Goal: Obtain resource: Obtain resource

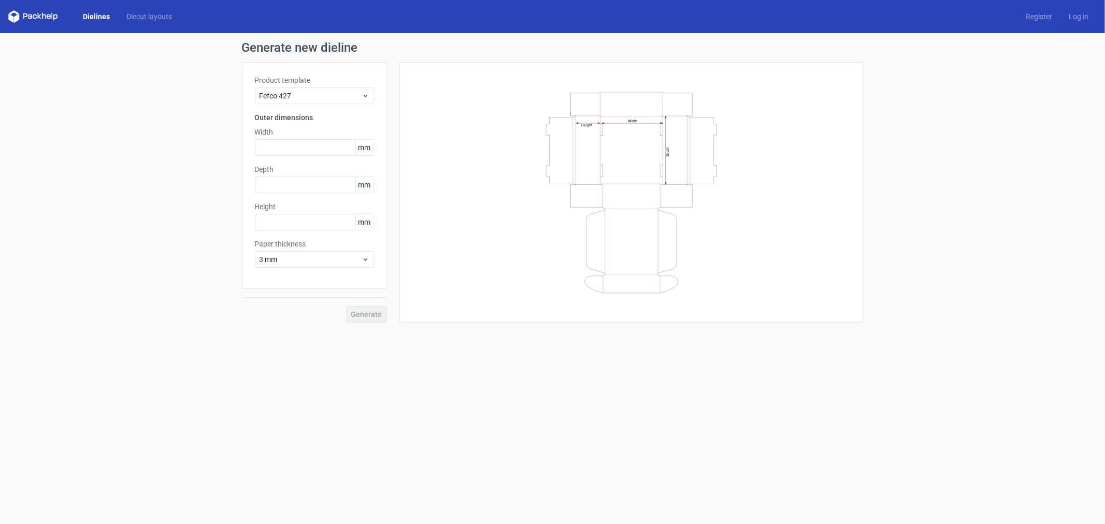
click at [358, 76] on label "Product template" at bounding box center [314, 80] width 119 height 10
click at [359, 96] on span "Fefco 427" at bounding box center [311, 96] width 102 height 10
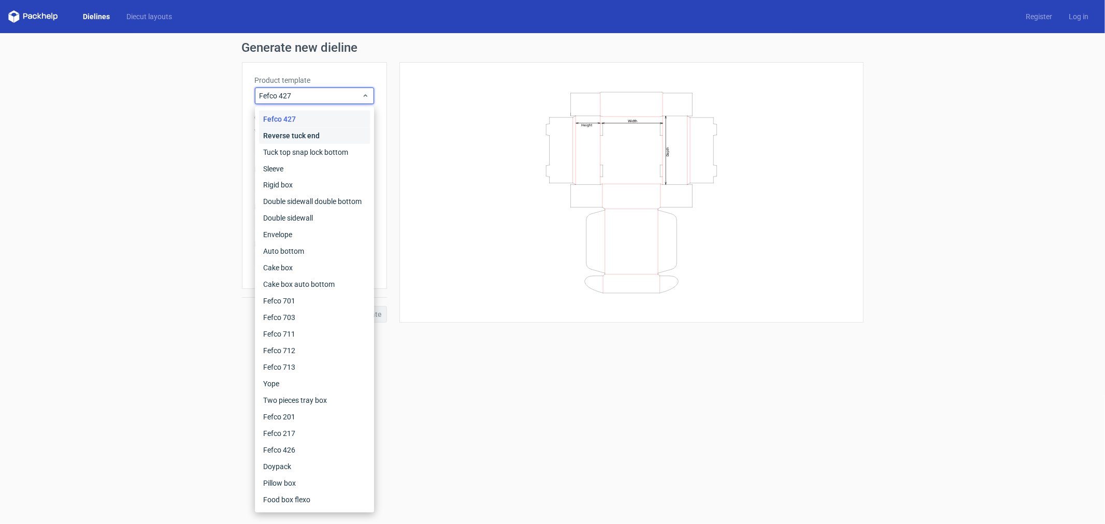
click at [314, 137] on div "Reverse tuck end" at bounding box center [314, 135] width 111 height 17
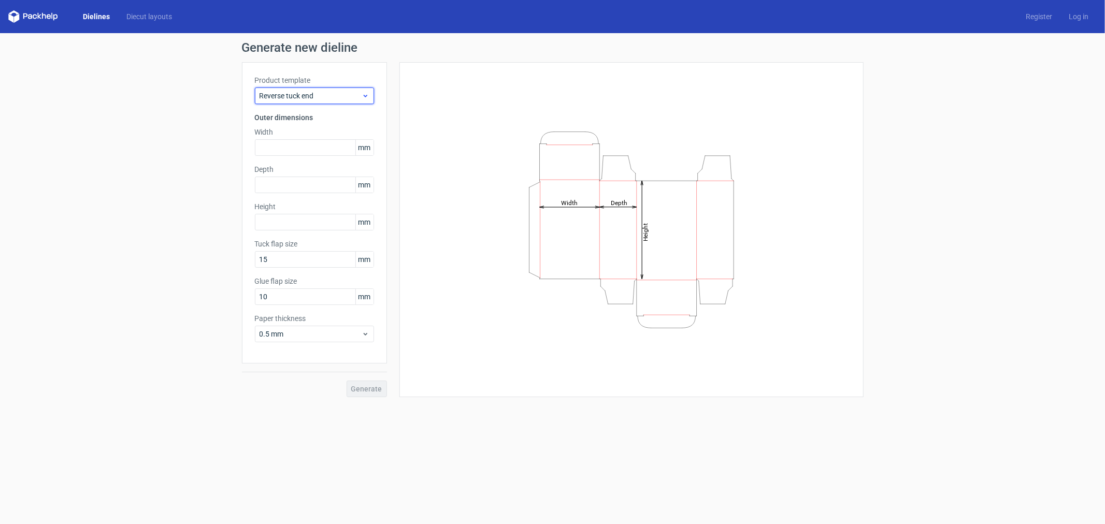
click at [329, 102] on div "Reverse tuck end" at bounding box center [314, 96] width 119 height 17
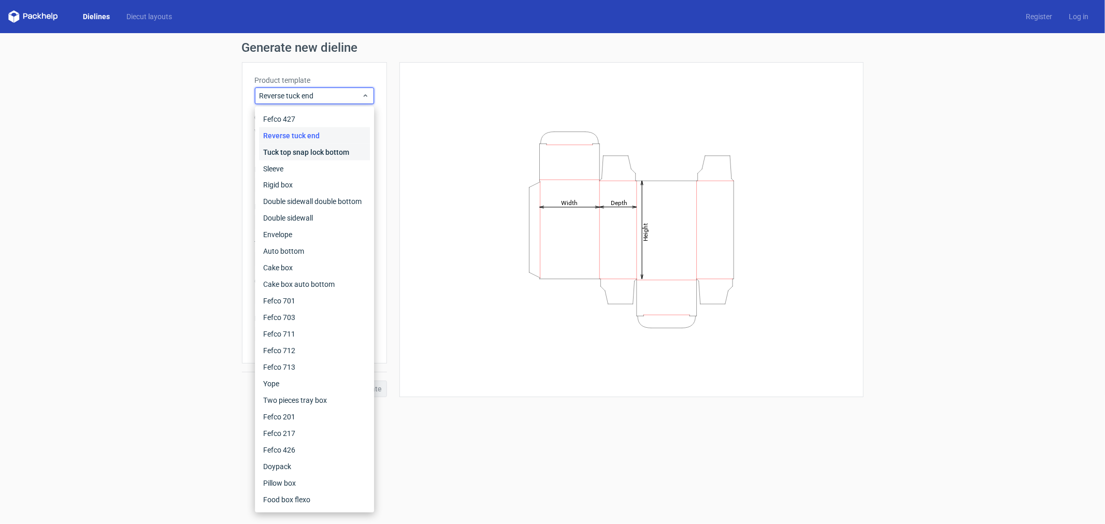
click at [320, 152] on div "Tuck top snap lock bottom" at bounding box center [314, 152] width 111 height 17
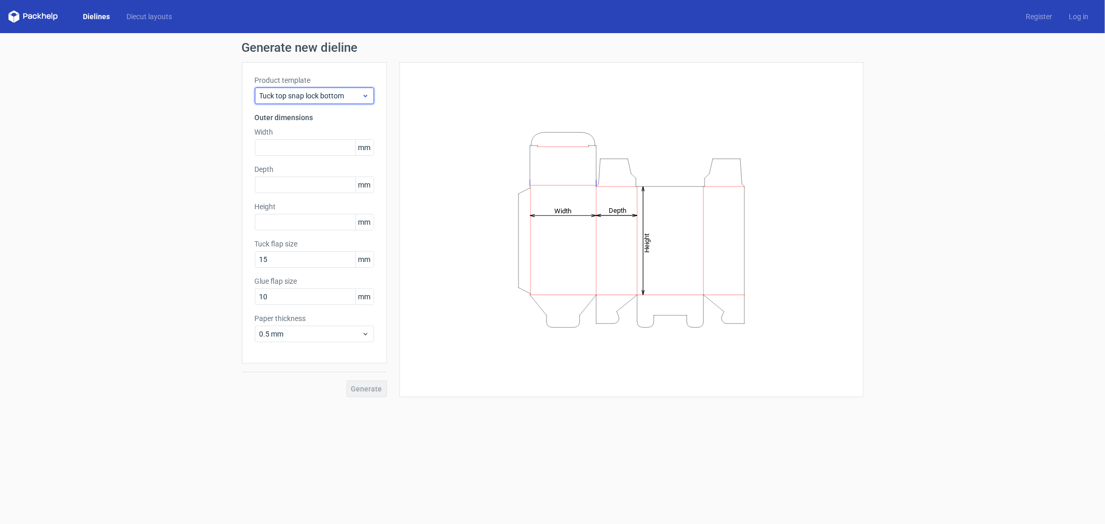
click at [330, 100] on span "Tuck top snap lock bottom" at bounding box center [311, 96] width 102 height 10
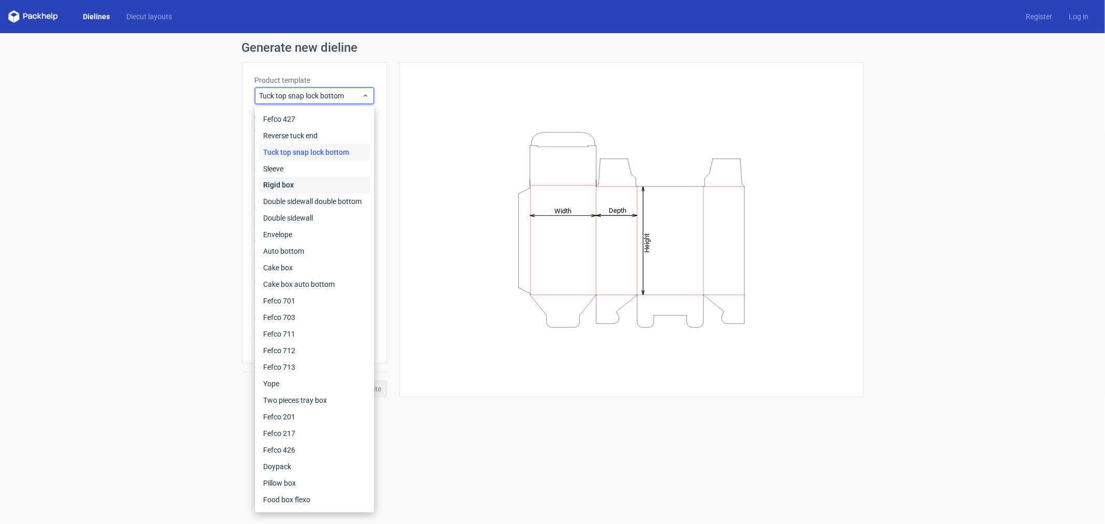
click at [316, 192] on div "Rigid box" at bounding box center [314, 185] width 111 height 17
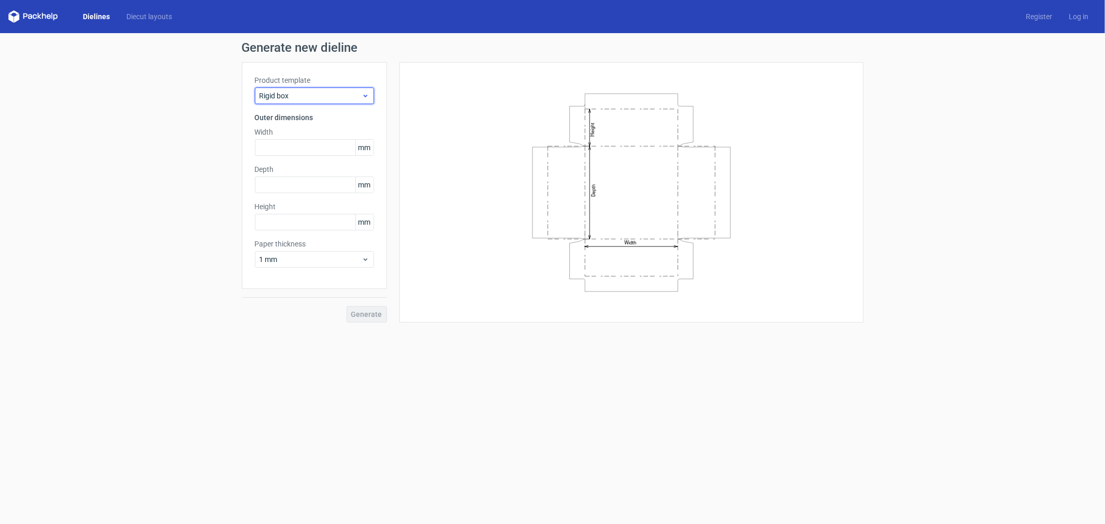
click at [338, 94] on span "Rigid box" at bounding box center [311, 96] width 102 height 10
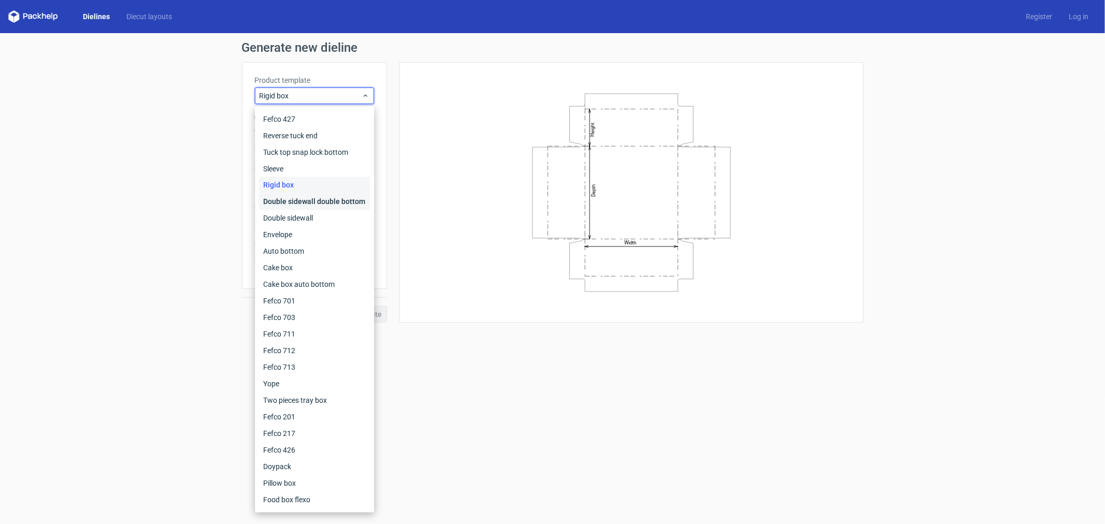
click at [330, 205] on div "Double sidewall double bottom" at bounding box center [314, 202] width 111 height 17
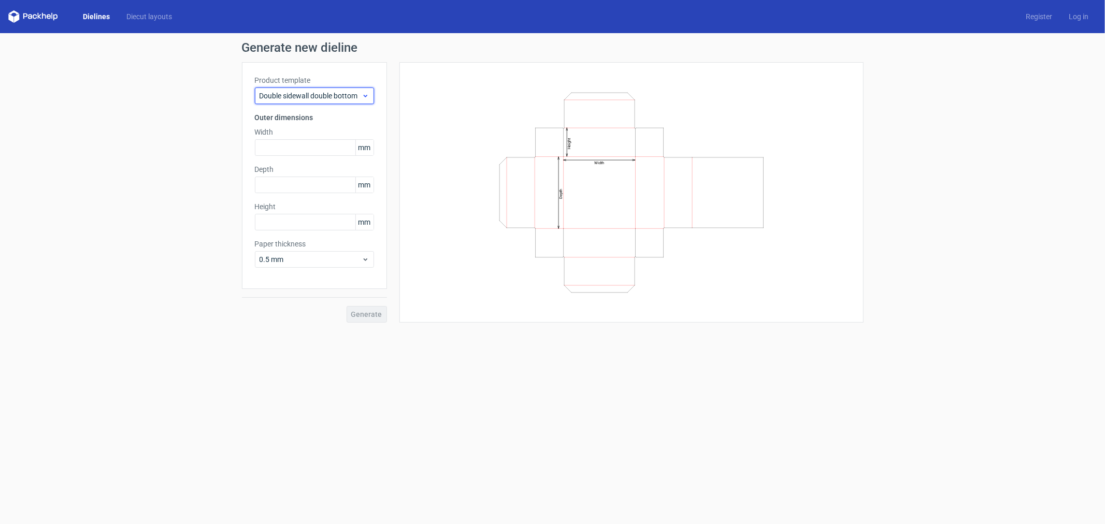
click at [353, 97] on span "Double sidewall double bottom" at bounding box center [311, 96] width 102 height 10
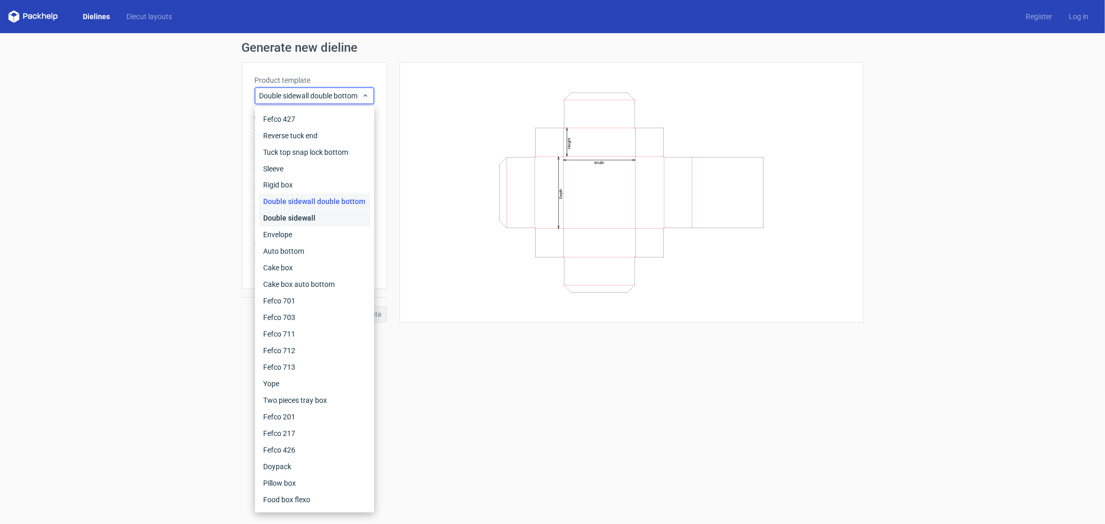
click at [319, 210] on div "Double sidewall" at bounding box center [314, 218] width 111 height 17
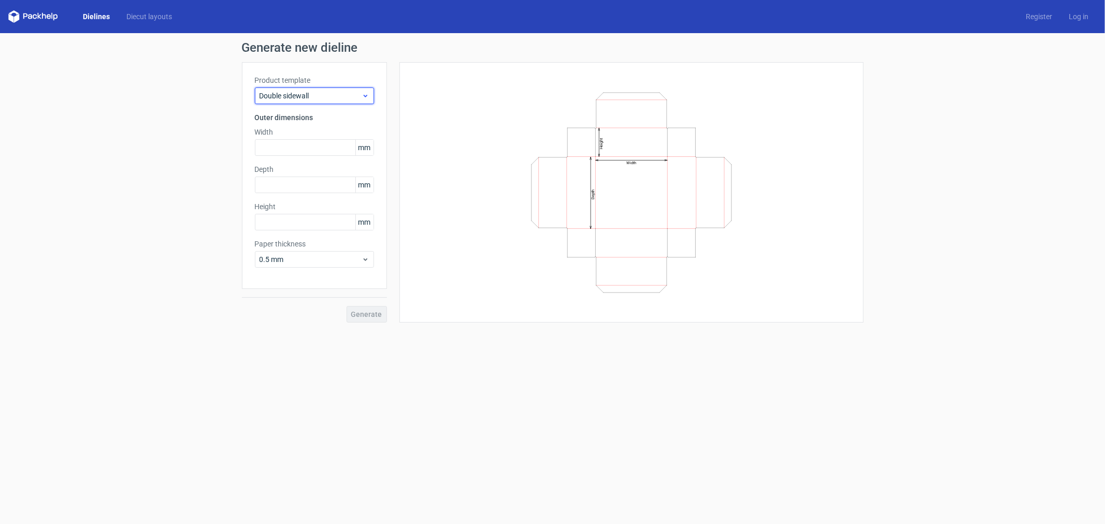
click at [345, 97] on span "Double sidewall" at bounding box center [311, 96] width 102 height 10
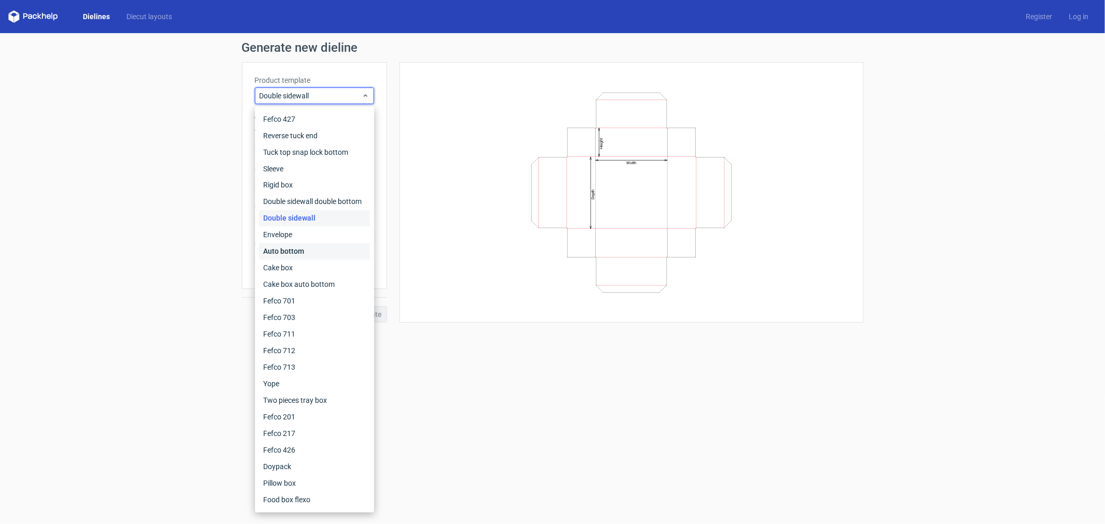
click at [303, 250] on div "Auto bottom" at bounding box center [314, 252] width 111 height 17
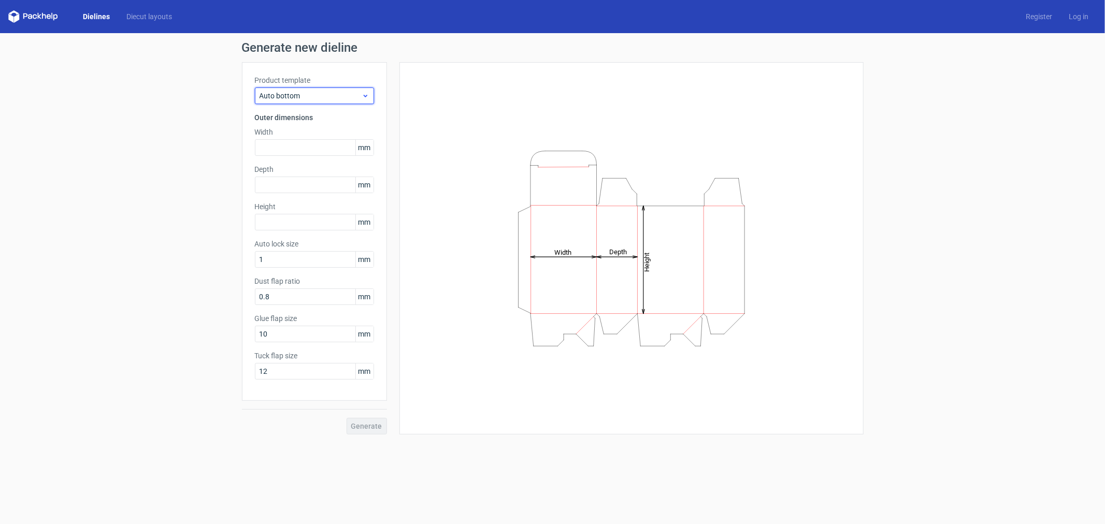
click at [312, 95] on span "Auto bottom" at bounding box center [311, 96] width 102 height 10
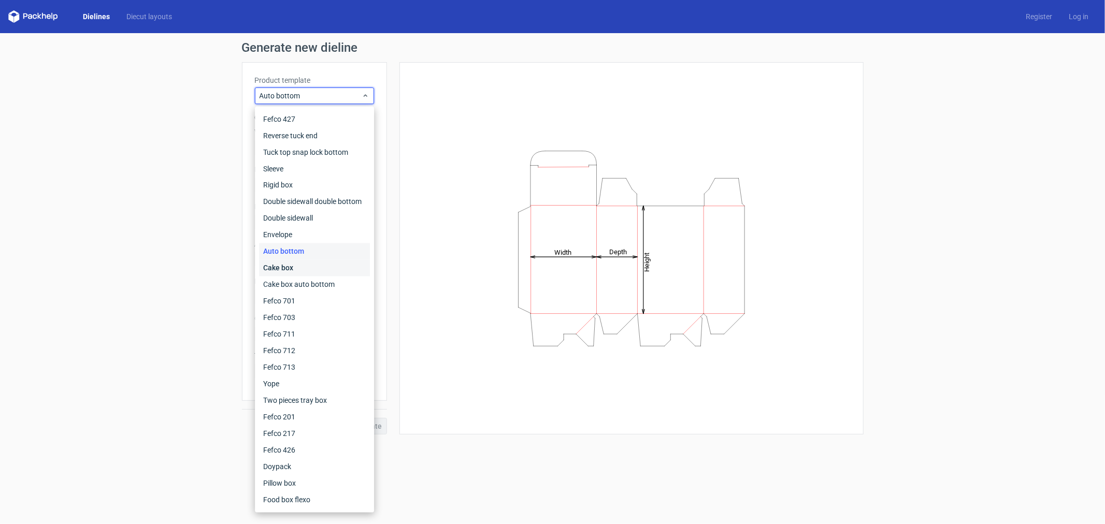
click at [304, 265] on div "Cake box" at bounding box center [314, 268] width 111 height 17
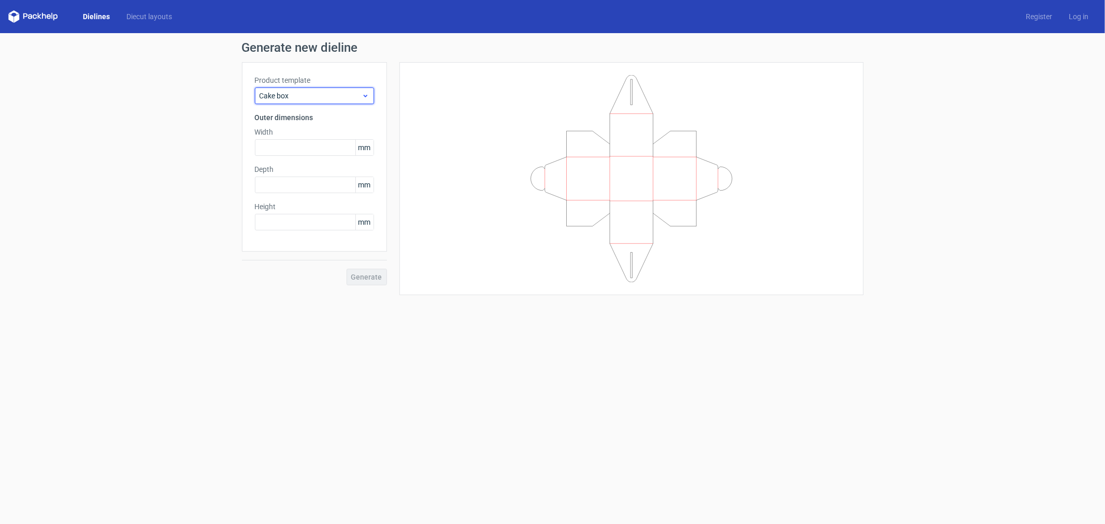
click at [325, 91] on span "Cake box" at bounding box center [311, 96] width 102 height 10
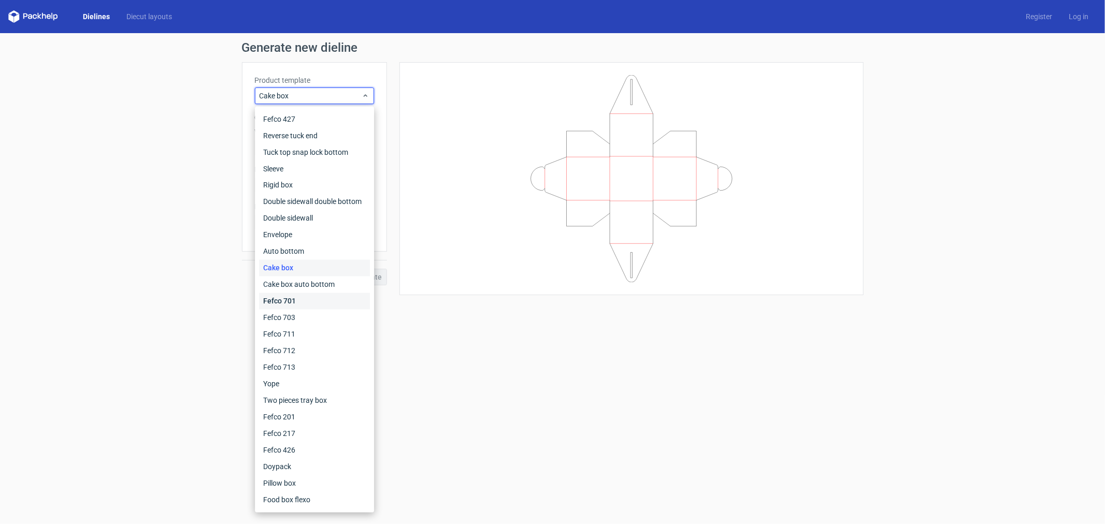
click at [316, 304] on div "Fefco 701" at bounding box center [314, 301] width 111 height 17
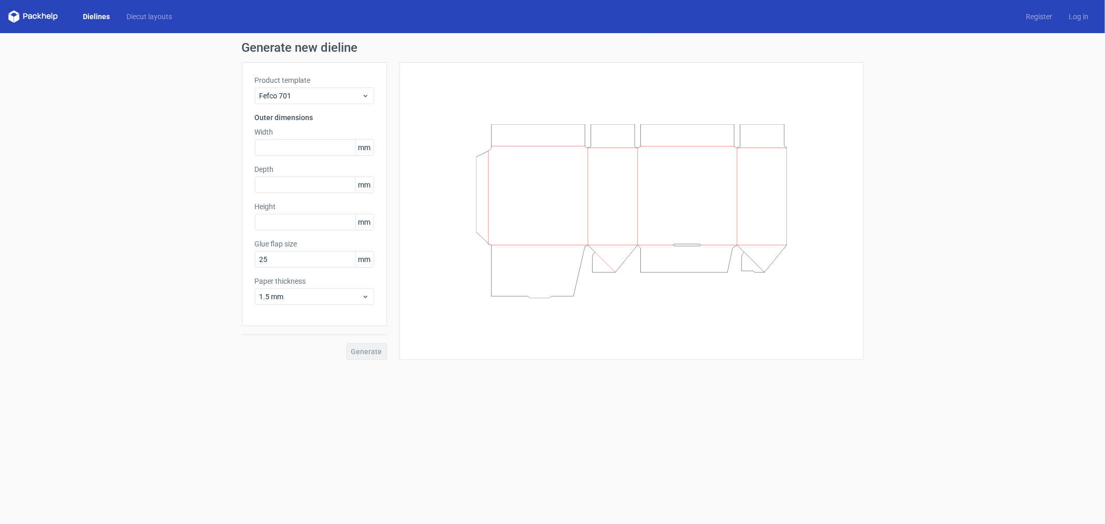
click at [346, 107] on div "Product template Fefco 701 Outer dimensions Width mm Depth mm Height mm Glue fl…" at bounding box center [314, 194] width 145 height 264
click at [351, 100] on span "Fefco 701" at bounding box center [311, 96] width 102 height 10
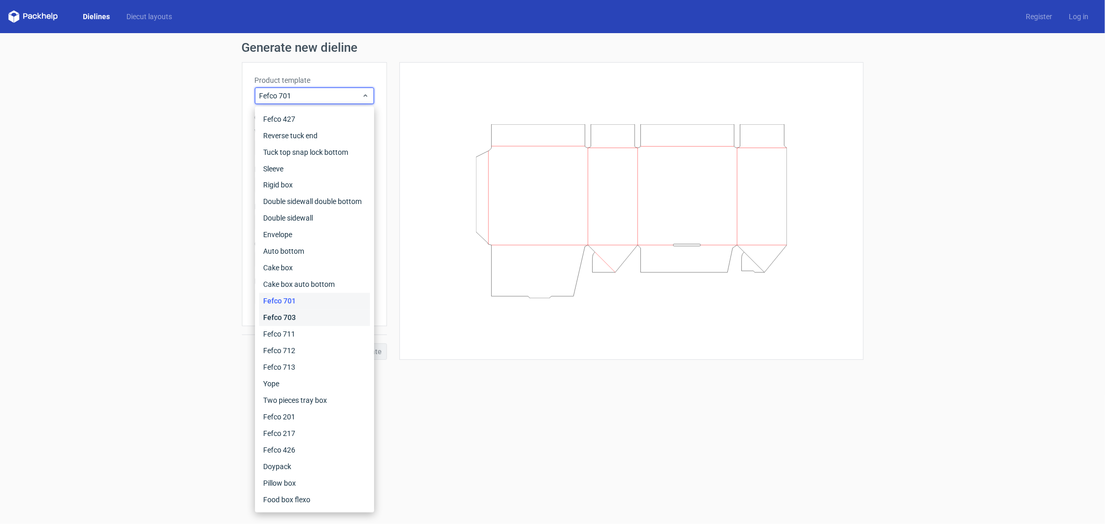
click at [286, 324] on div "Fefco 703" at bounding box center [314, 318] width 111 height 17
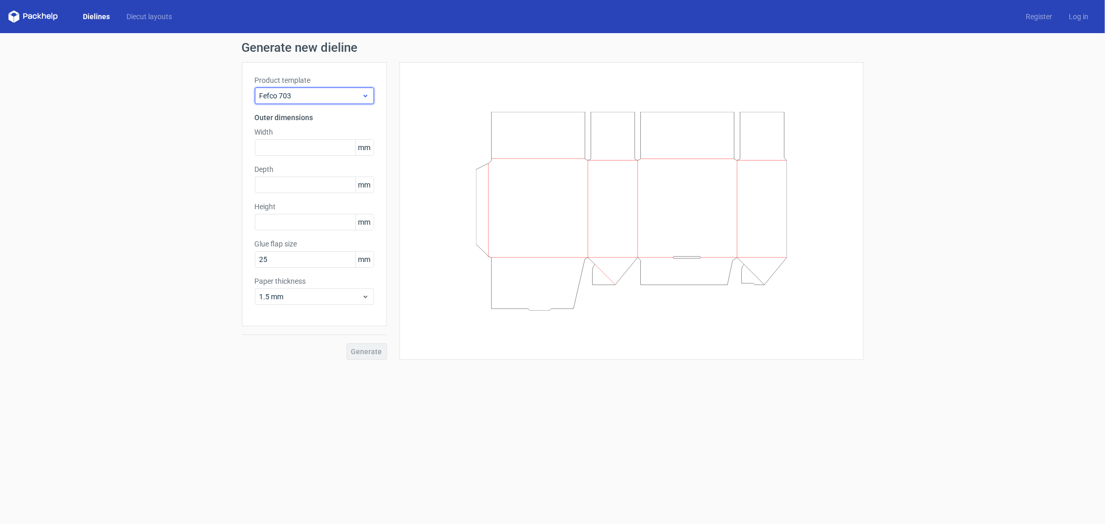
click at [317, 91] on span "Fefco 703" at bounding box center [311, 96] width 102 height 10
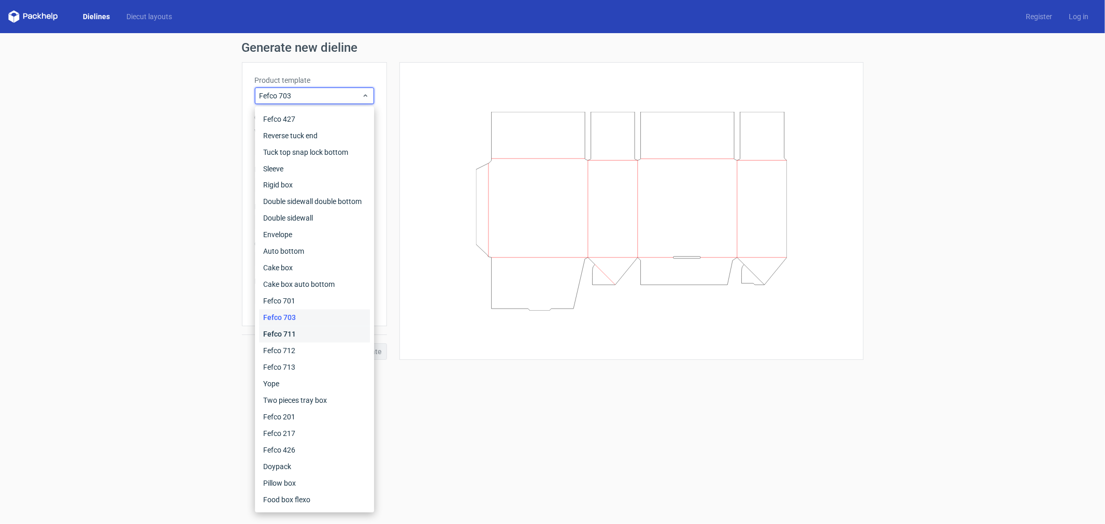
click at [318, 334] on div "Fefco 711" at bounding box center [314, 334] width 111 height 17
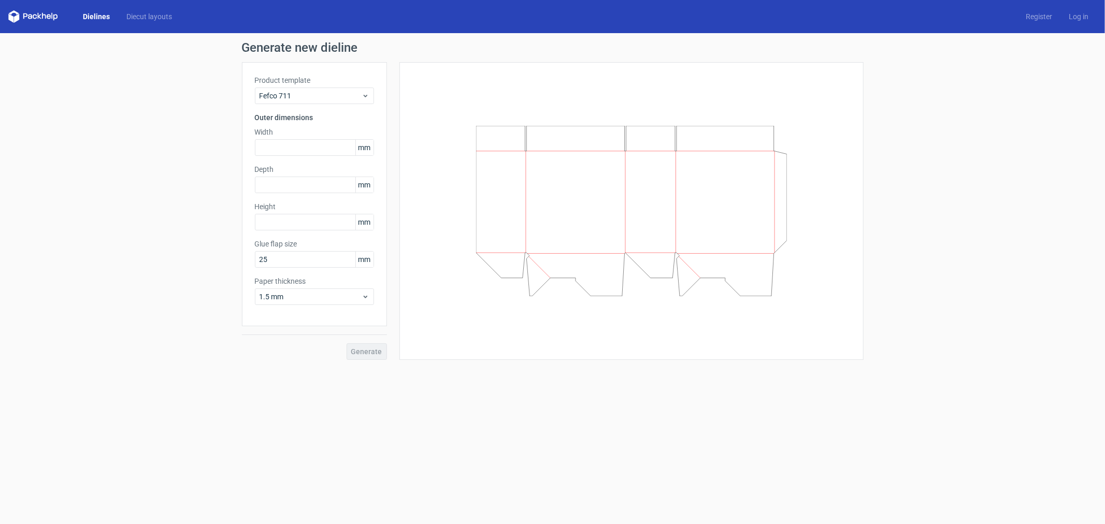
click at [334, 105] on div "Product template Fefco 711 Outer dimensions Width mm Depth mm Height mm Glue fl…" at bounding box center [314, 194] width 145 height 264
click at [320, 106] on div "Product template Fefco 711 Outer dimensions Width mm Depth mm Height mm Glue fl…" at bounding box center [314, 194] width 145 height 264
click at [320, 99] on span "Fefco 711" at bounding box center [311, 96] width 102 height 10
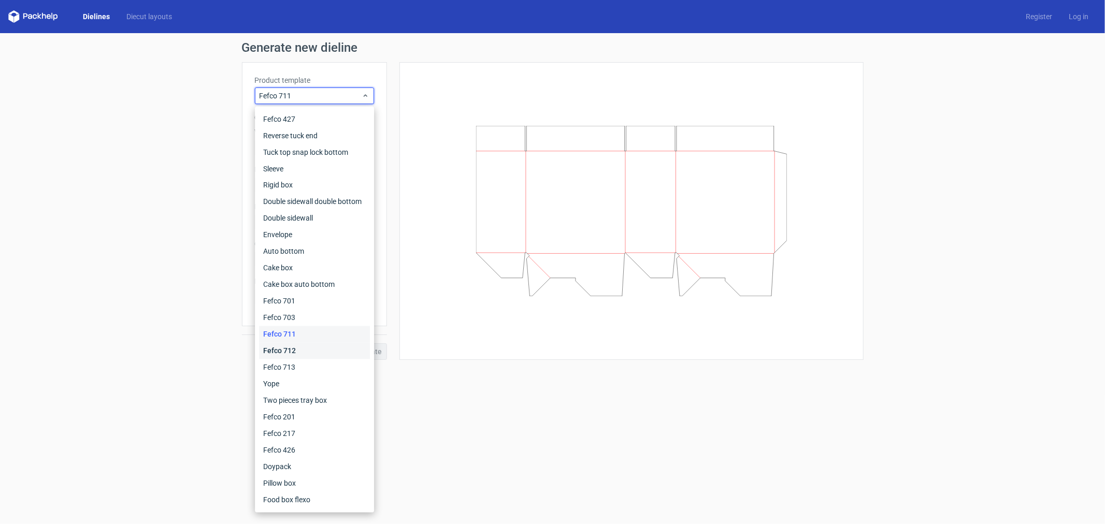
click at [297, 355] on div "Fefco 712" at bounding box center [314, 351] width 111 height 17
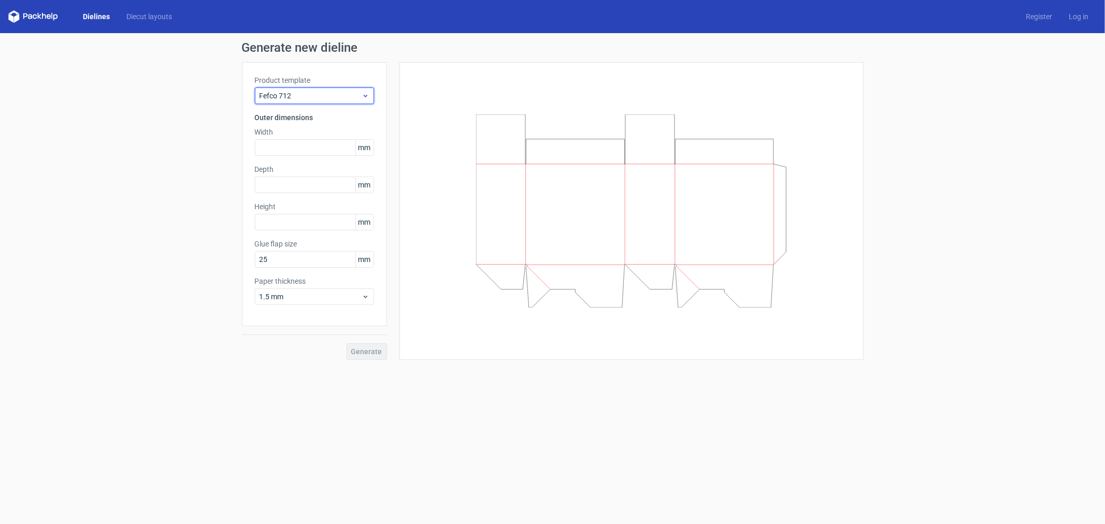
click at [325, 95] on span "Fefco 712" at bounding box center [311, 96] width 102 height 10
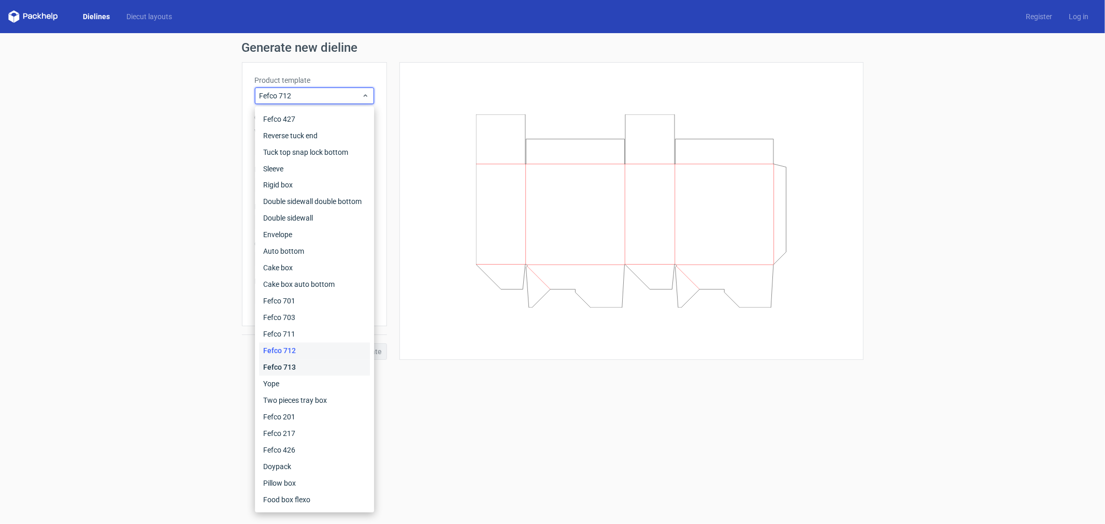
click at [294, 369] on div "Fefco 713" at bounding box center [314, 368] width 111 height 17
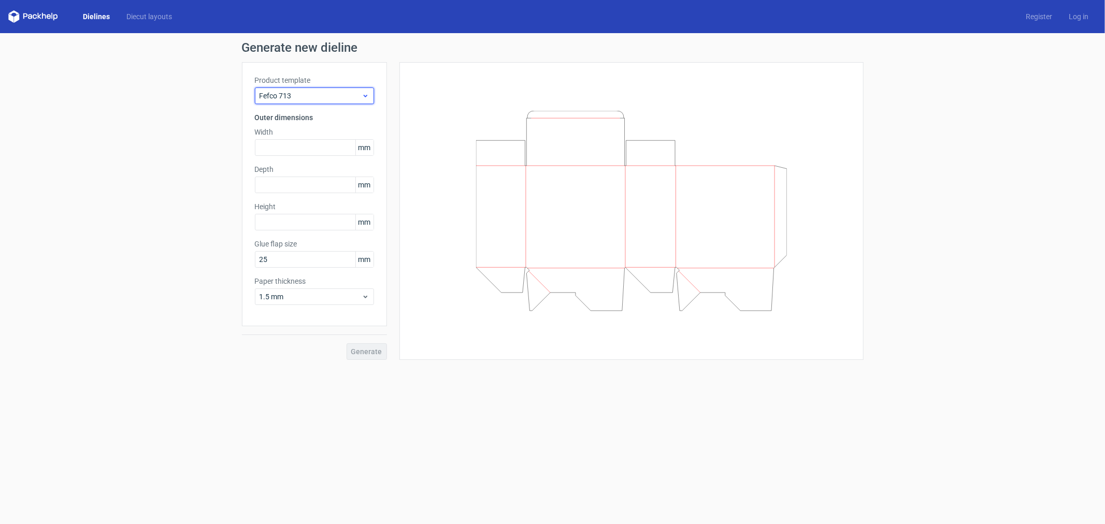
click at [339, 97] on span "Fefco 713" at bounding box center [311, 96] width 102 height 10
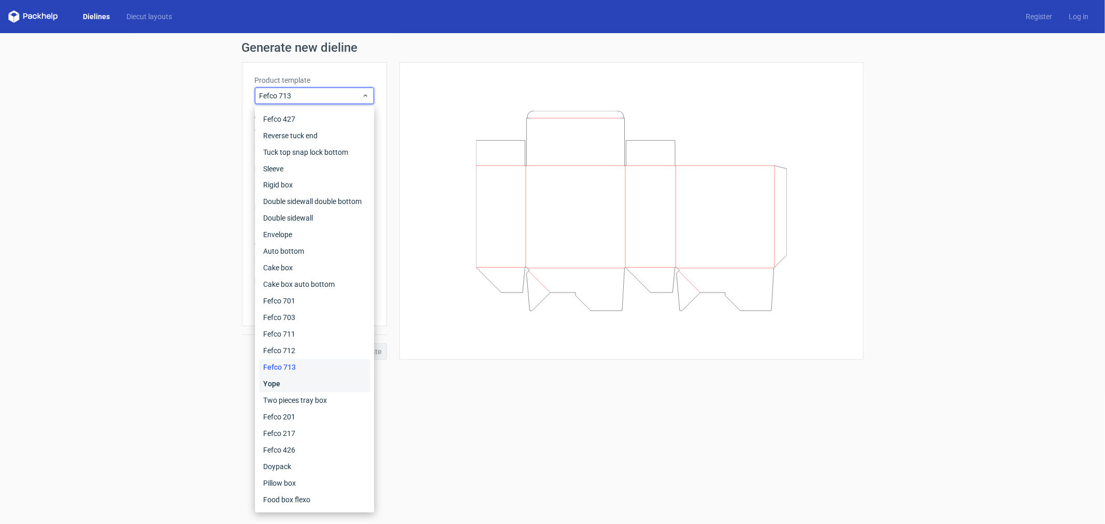
click at [311, 390] on div "Yope" at bounding box center [314, 384] width 111 height 17
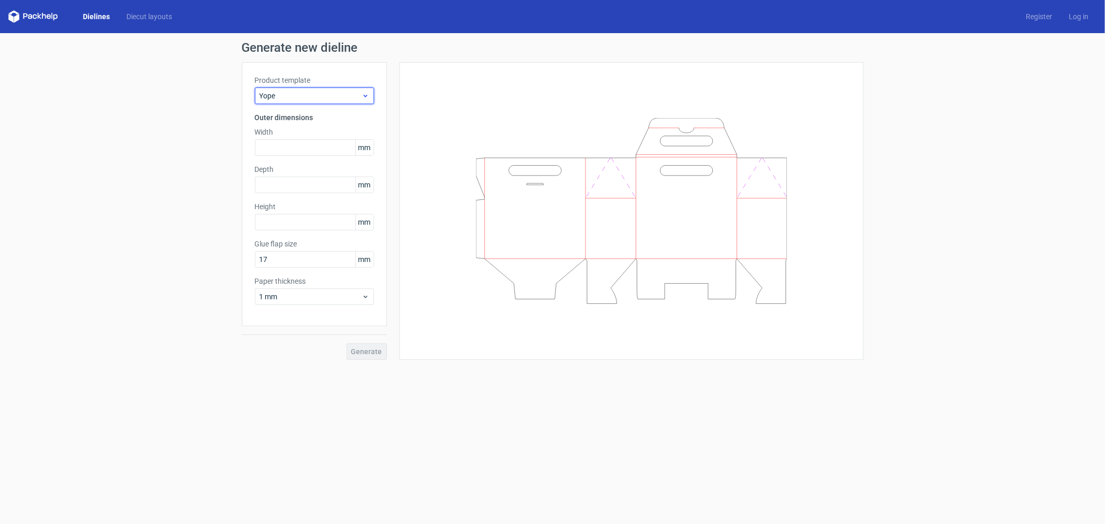
click at [352, 92] on span "Yope" at bounding box center [311, 96] width 102 height 10
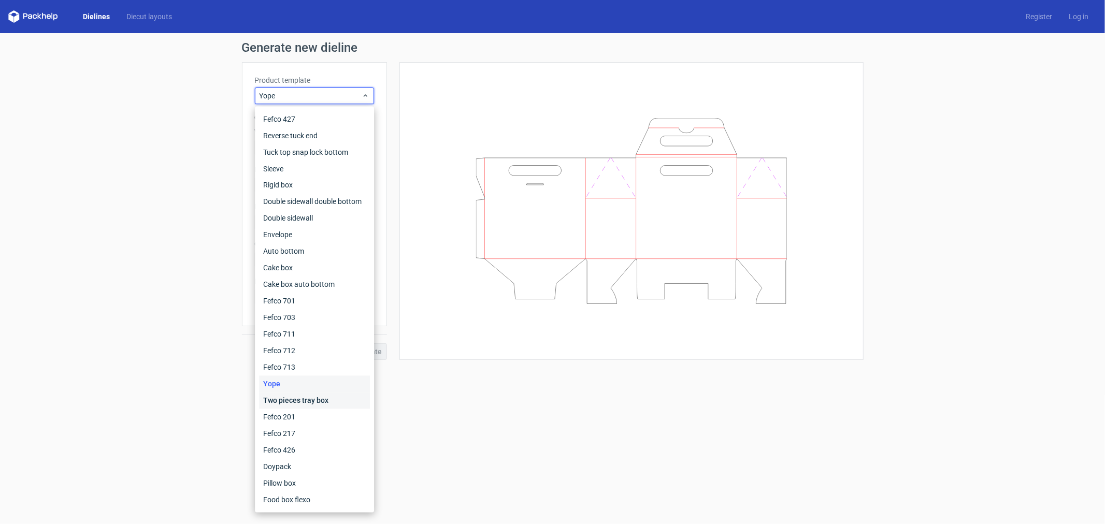
click at [297, 405] on div "Two pieces tray box" at bounding box center [314, 401] width 111 height 17
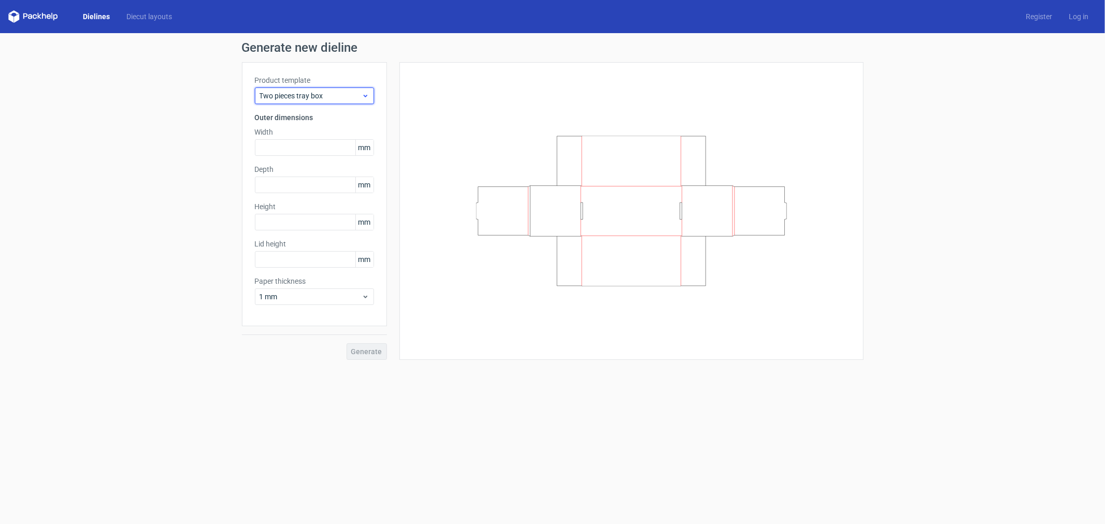
click at [311, 95] on span "Two pieces tray box" at bounding box center [311, 96] width 102 height 10
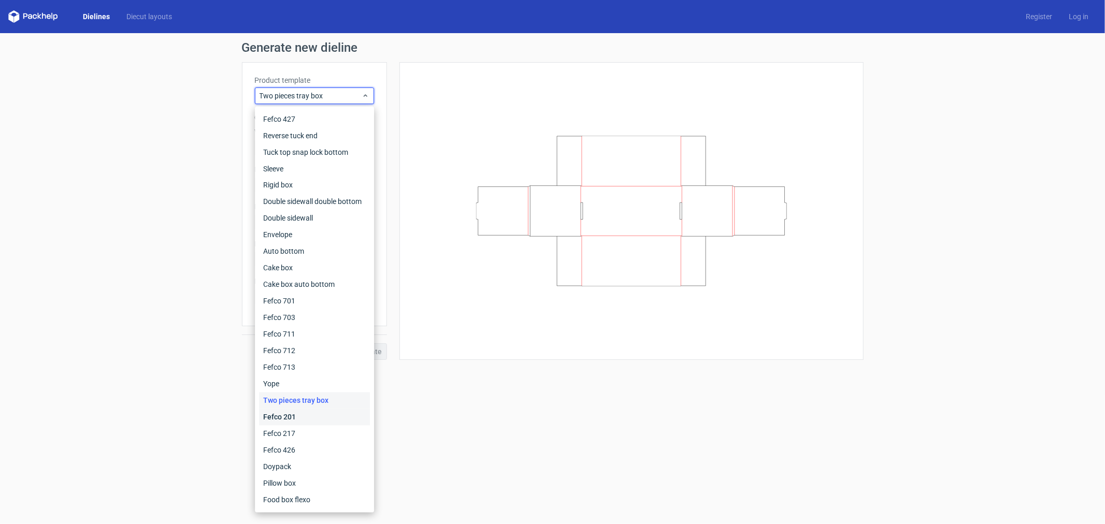
click at [310, 415] on div "Fefco 201" at bounding box center [314, 417] width 111 height 17
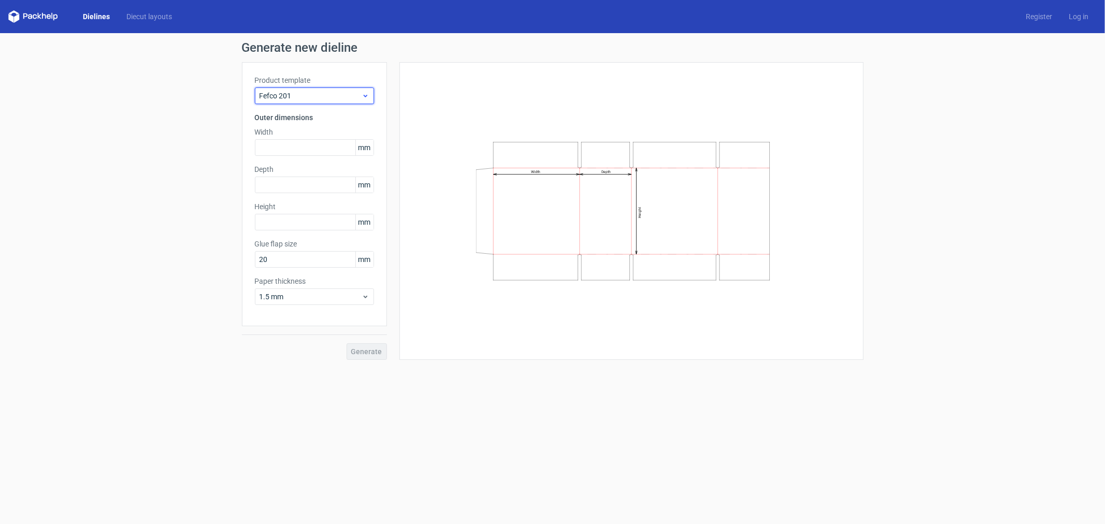
click at [325, 88] on div "Fefco 201" at bounding box center [314, 96] width 119 height 17
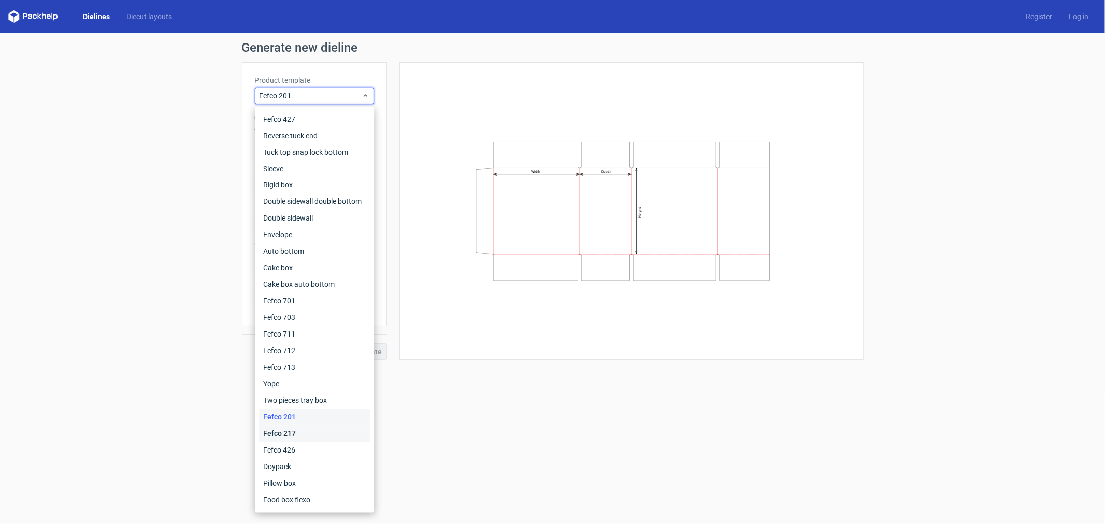
click at [305, 430] on div "Fefco 217" at bounding box center [314, 434] width 111 height 17
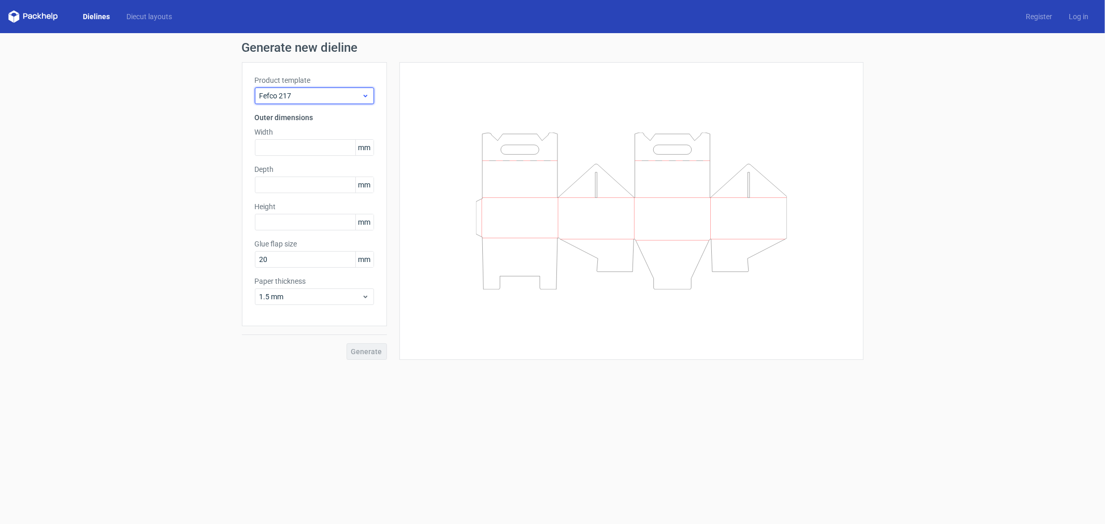
click at [328, 91] on span "Fefco 217" at bounding box center [311, 96] width 102 height 10
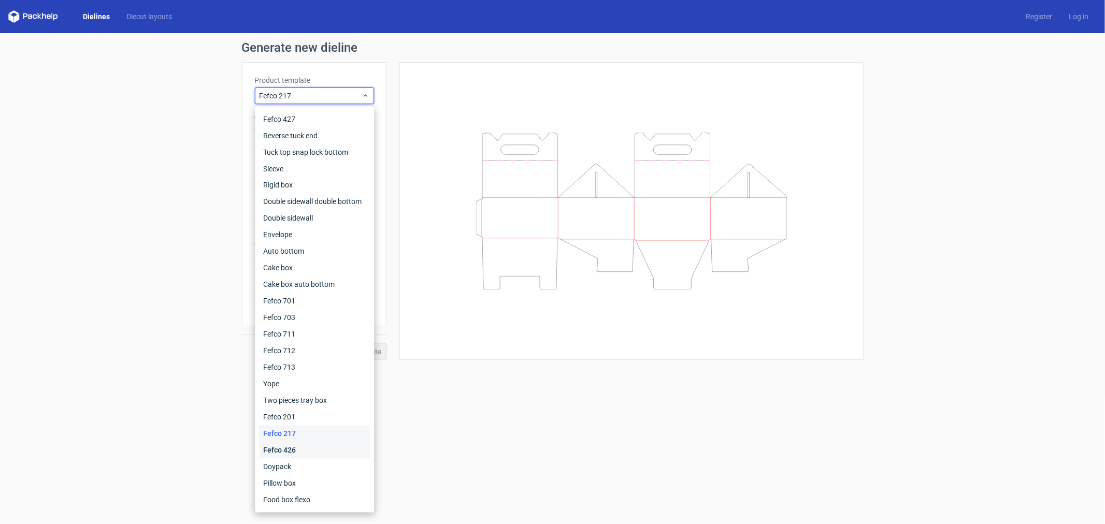
click at [302, 453] on div "Fefco 426" at bounding box center [314, 451] width 111 height 17
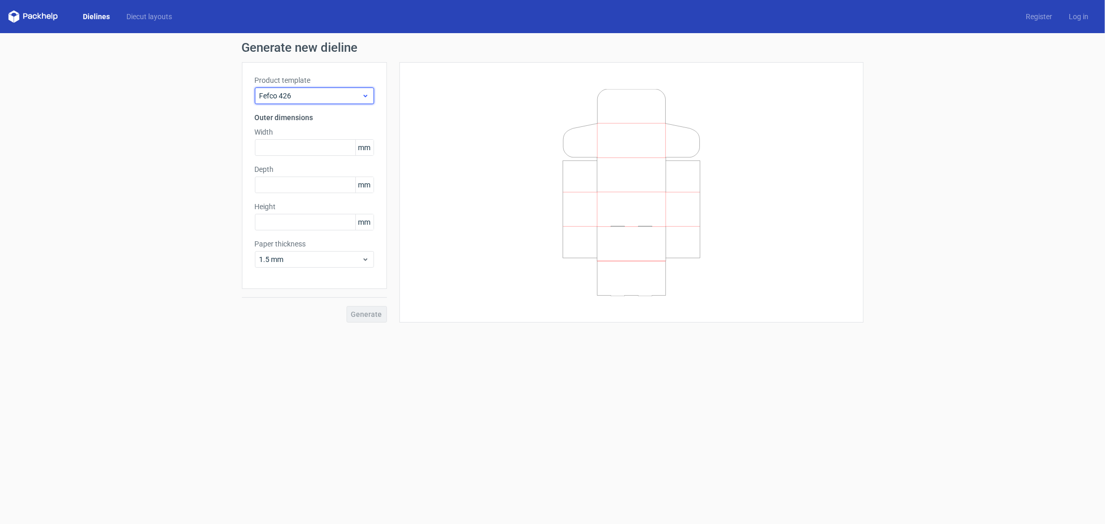
click at [328, 92] on span "Fefco 426" at bounding box center [311, 96] width 102 height 10
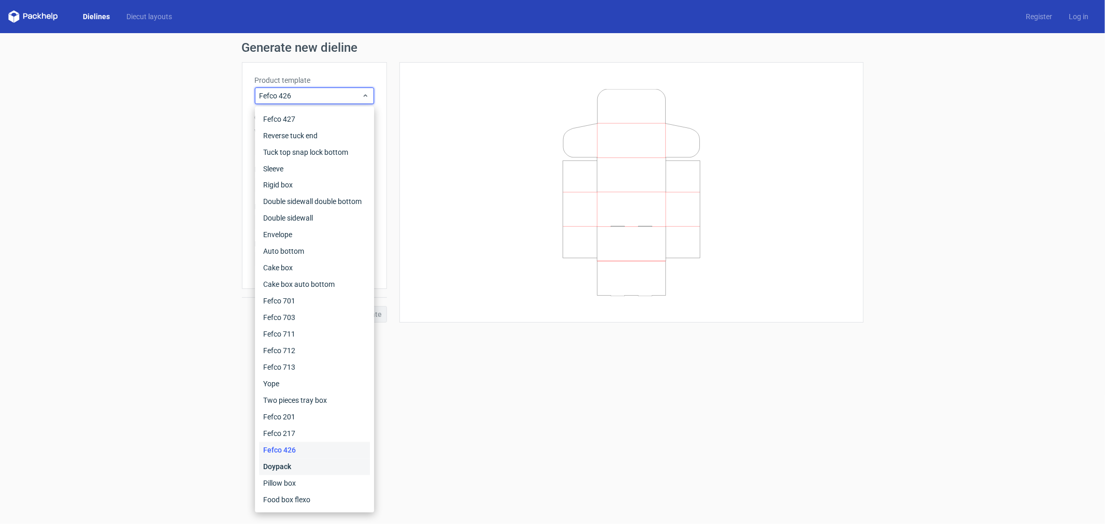
click at [293, 470] on div "Doypack" at bounding box center [314, 467] width 111 height 17
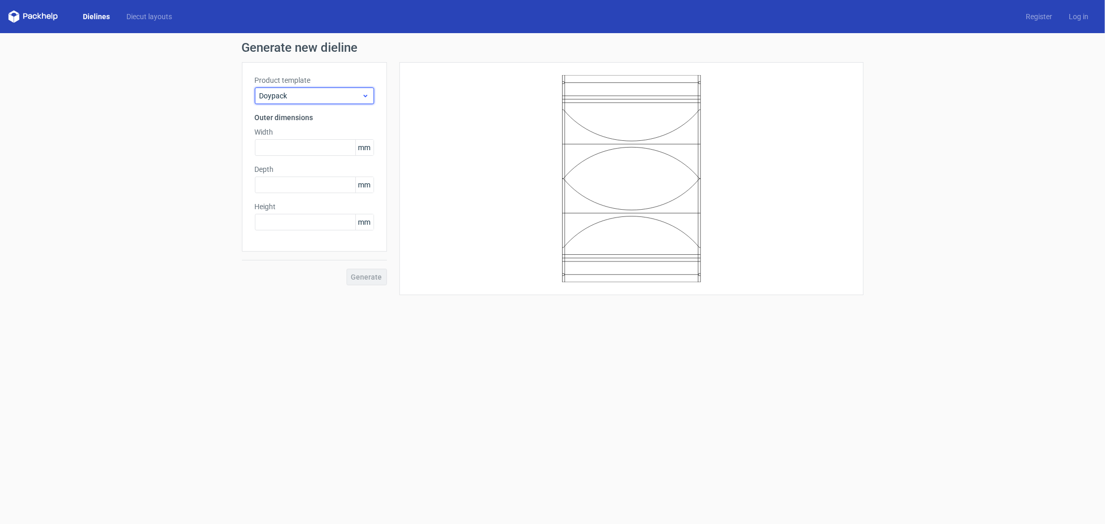
click at [339, 94] on span "Doypack" at bounding box center [311, 96] width 102 height 10
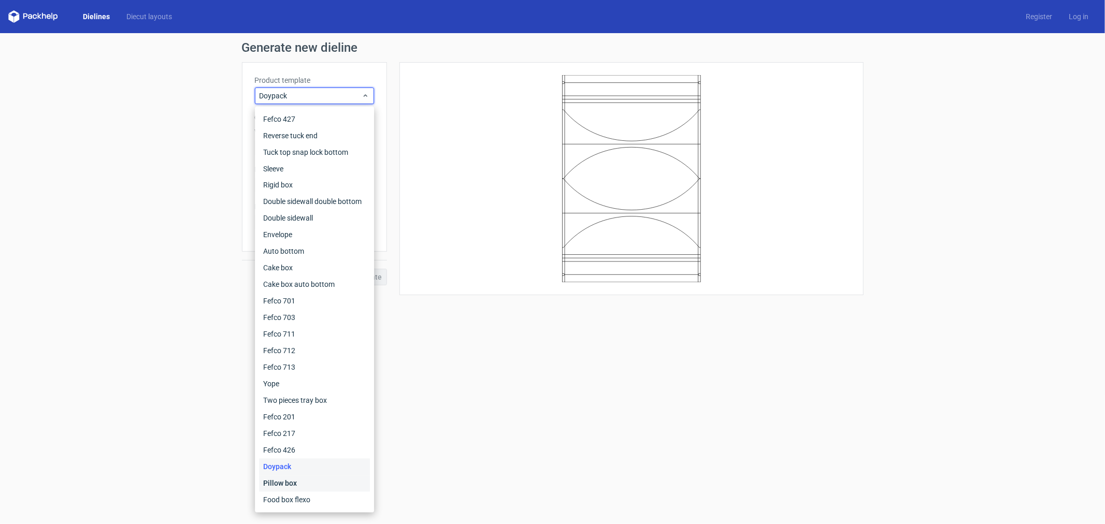
click at [293, 483] on div "Pillow box" at bounding box center [314, 484] width 111 height 17
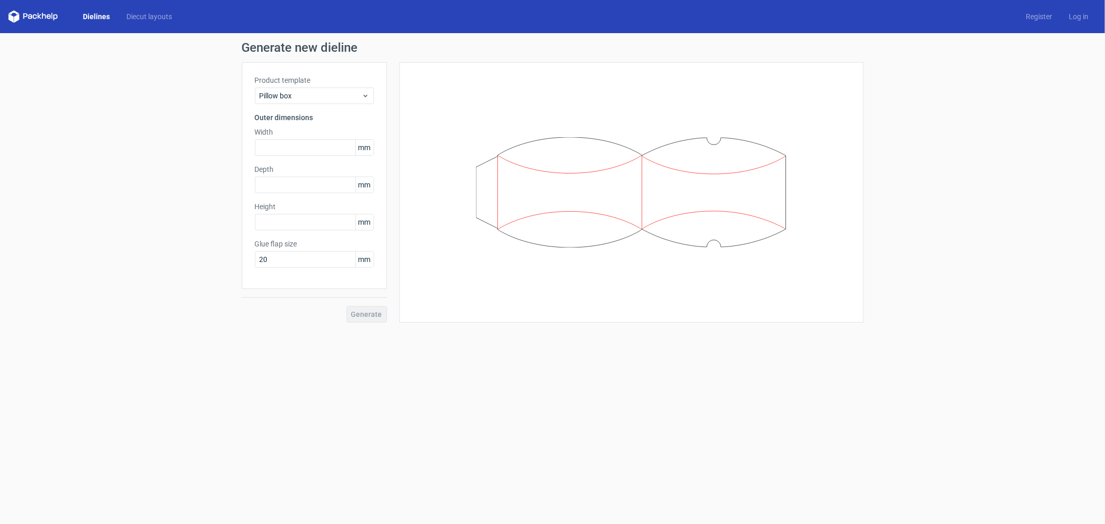
click at [339, 85] on label "Product template" at bounding box center [314, 80] width 119 height 10
click at [346, 103] on div "Pillow box" at bounding box center [314, 96] width 119 height 17
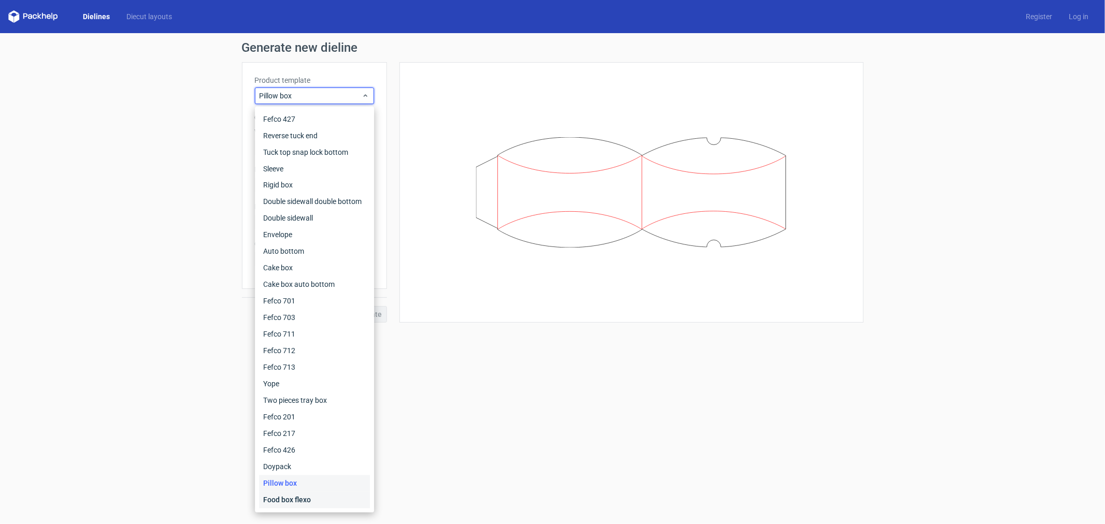
click at [293, 503] on div "Food box flexo" at bounding box center [314, 500] width 111 height 17
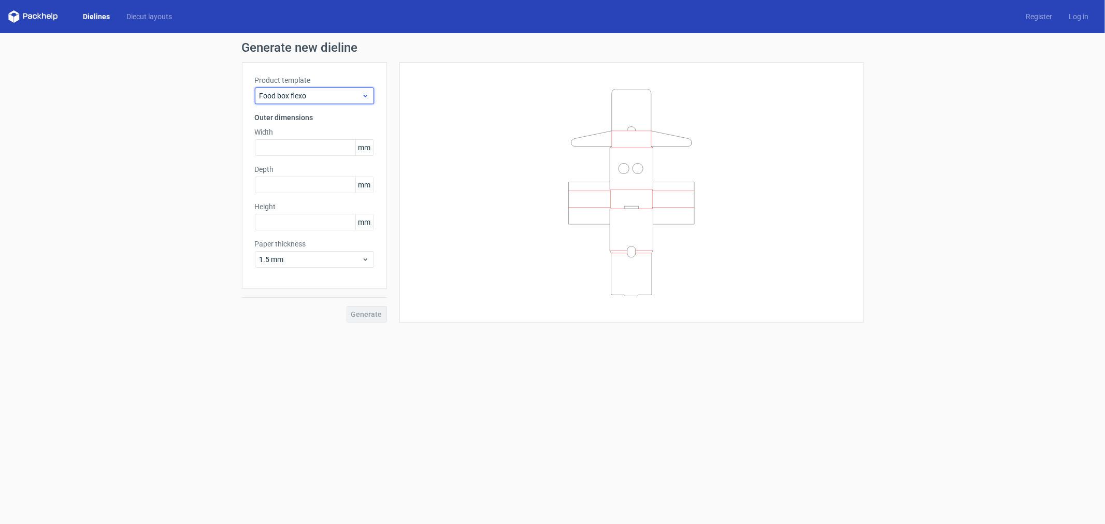
click at [335, 92] on span "Food box flexo" at bounding box center [311, 96] width 102 height 10
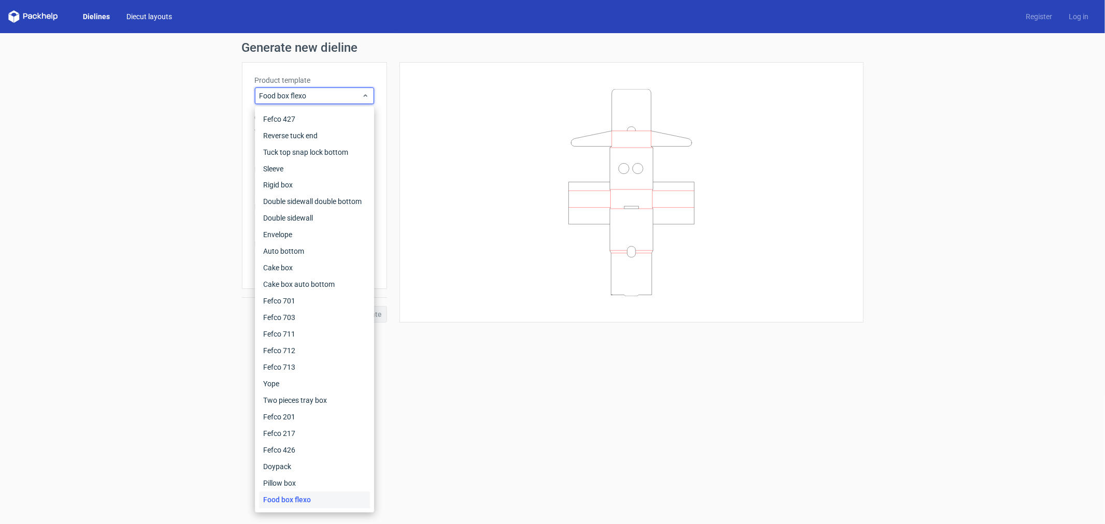
click at [140, 17] on link "Diecut layouts" at bounding box center [149, 16] width 62 height 10
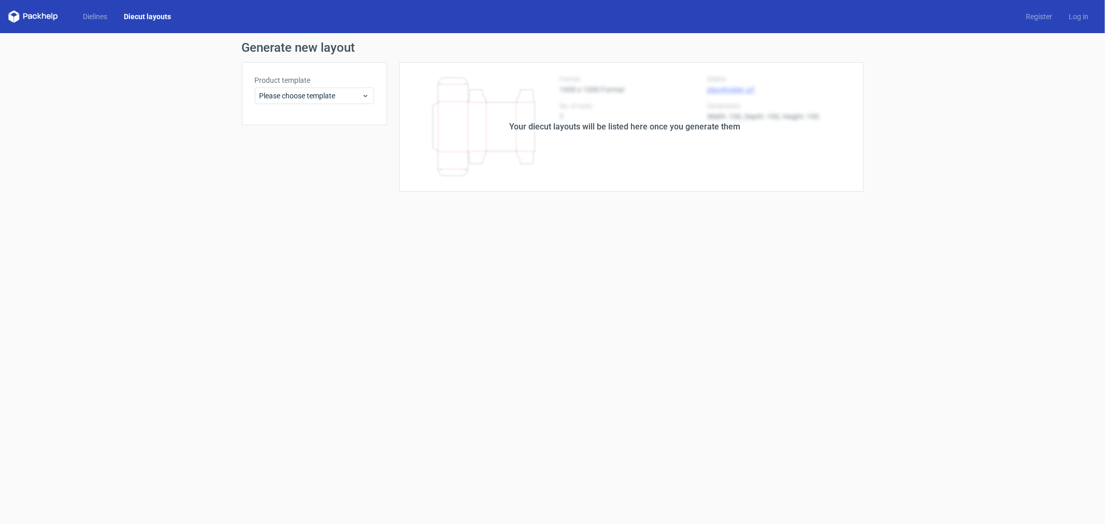
click at [346, 105] on div "Product template Please choose template" at bounding box center [314, 93] width 145 height 63
click at [346, 98] on span "Please choose template" at bounding box center [311, 96] width 102 height 10
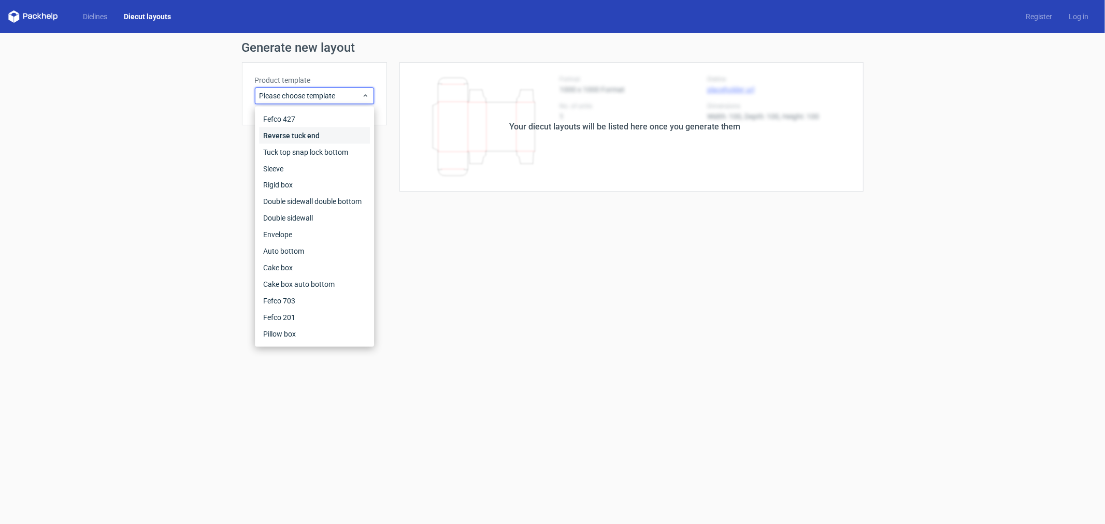
click at [346, 133] on div "Reverse tuck end" at bounding box center [314, 135] width 111 height 17
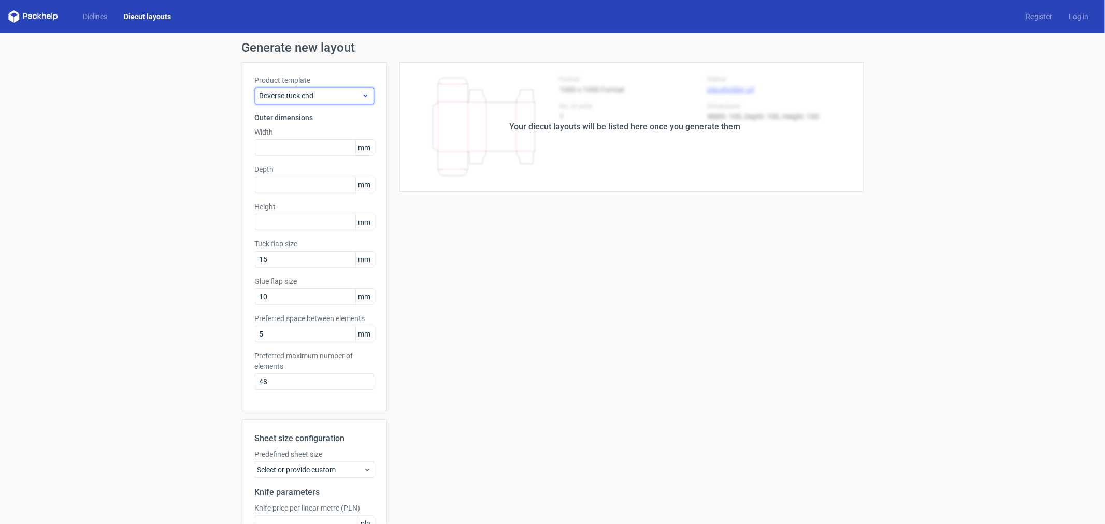
click at [341, 94] on span "Reverse tuck end" at bounding box center [311, 96] width 102 height 10
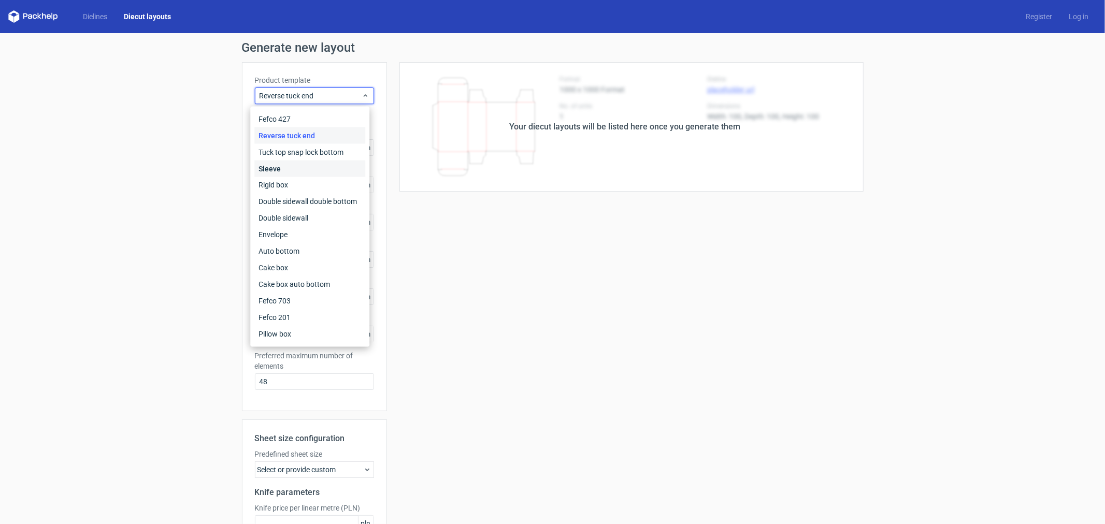
click at [312, 164] on div "Sleeve" at bounding box center [309, 169] width 111 height 17
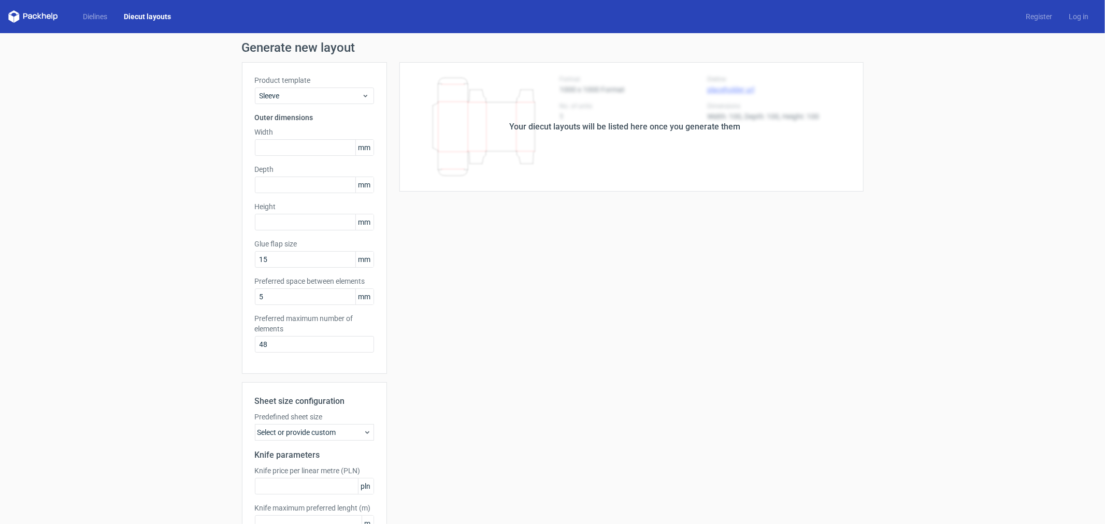
click at [100, 7] on div "Dielines Diecut layouts Register Log in" at bounding box center [552, 16] width 1105 height 33
click at [89, 19] on link "Dielines" at bounding box center [95, 16] width 41 height 10
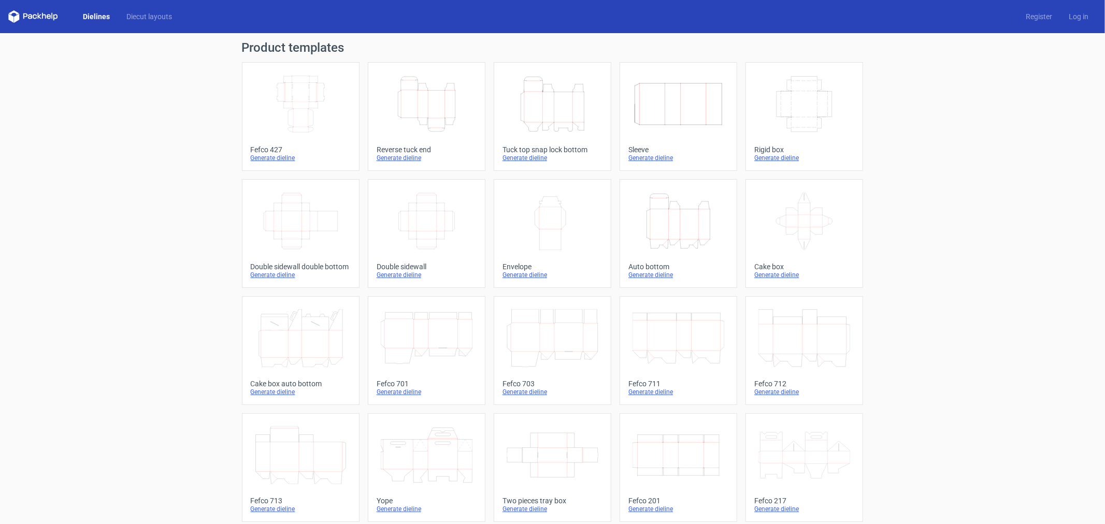
click at [546, 123] on icon "Height Depth Width" at bounding box center [553, 104] width 92 height 58
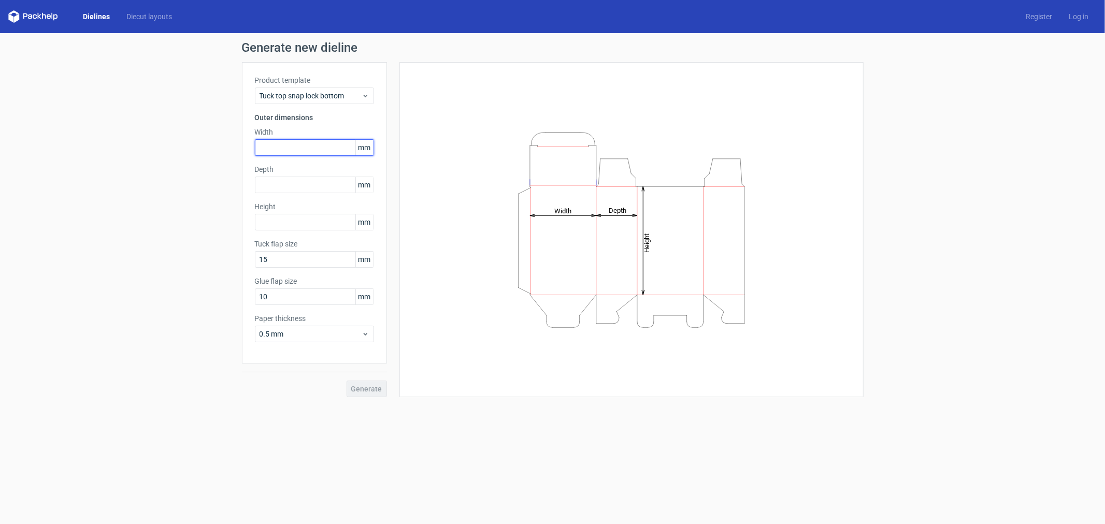
click at [312, 146] on input "text" at bounding box center [314, 147] width 119 height 17
type input "500"
type input "350"
type input "320"
click at [333, 332] on span "0.5 mm" at bounding box center [311, 334] width 102 height 10
